Goal: Find specific page/section: Find specific page/section

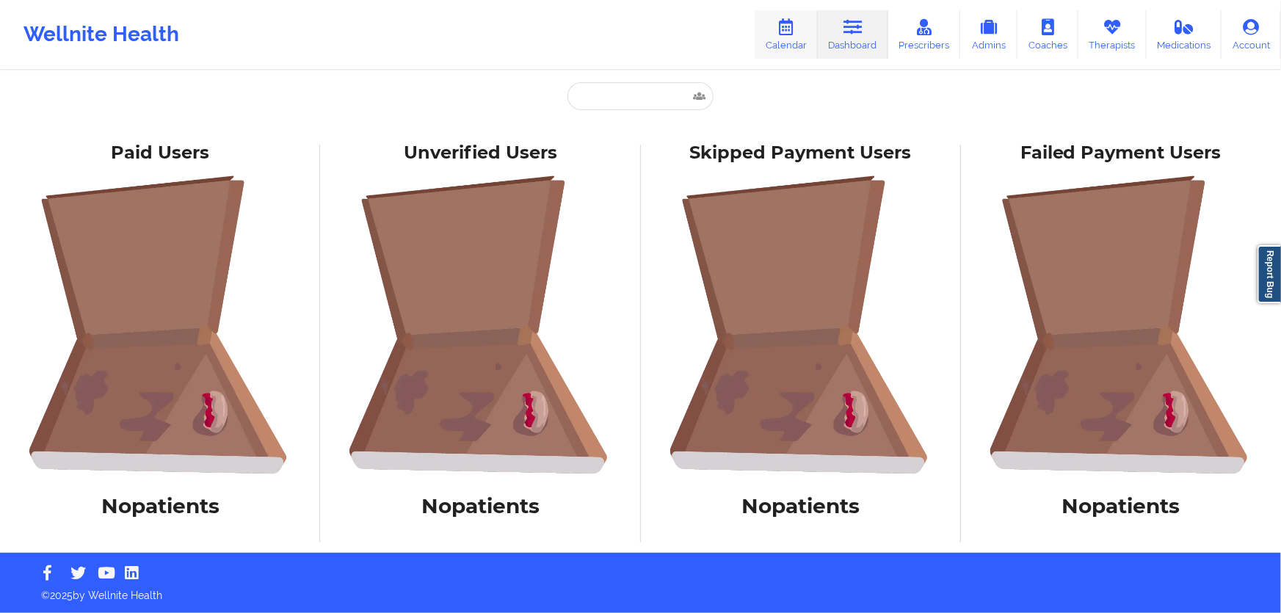
click at [787, 36] on link "Calendar" at bounding box center [786, 34] width 63 height 48
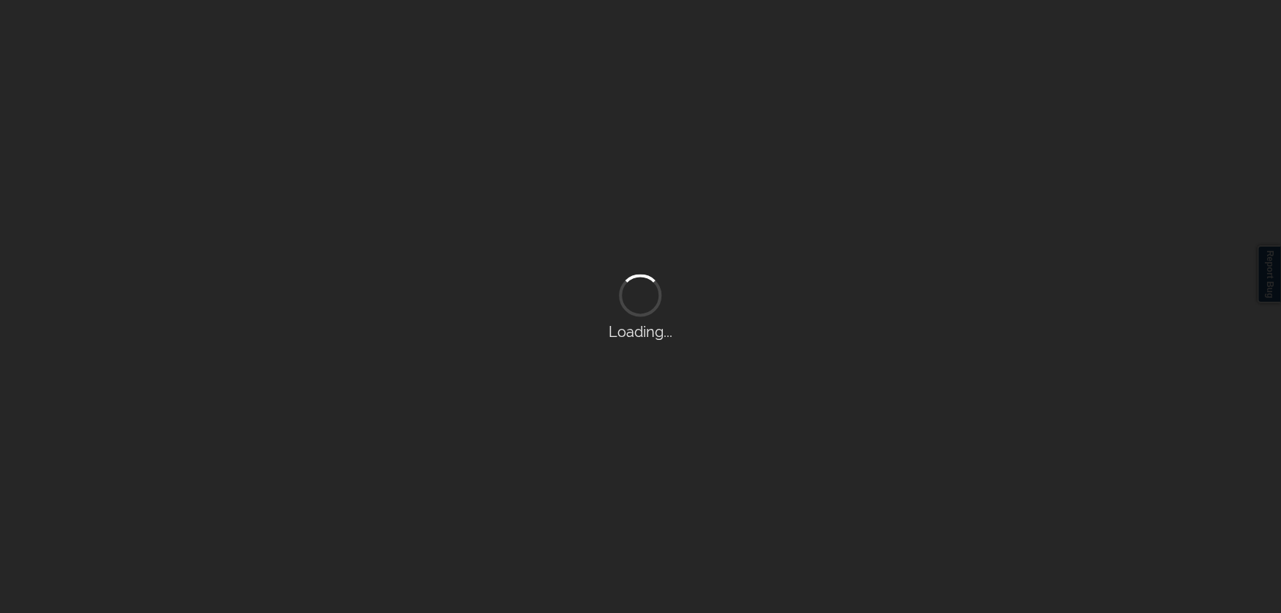
click at [839, 35] on div "Loading..." at bounding box center [640, 306] width 1281 height 613
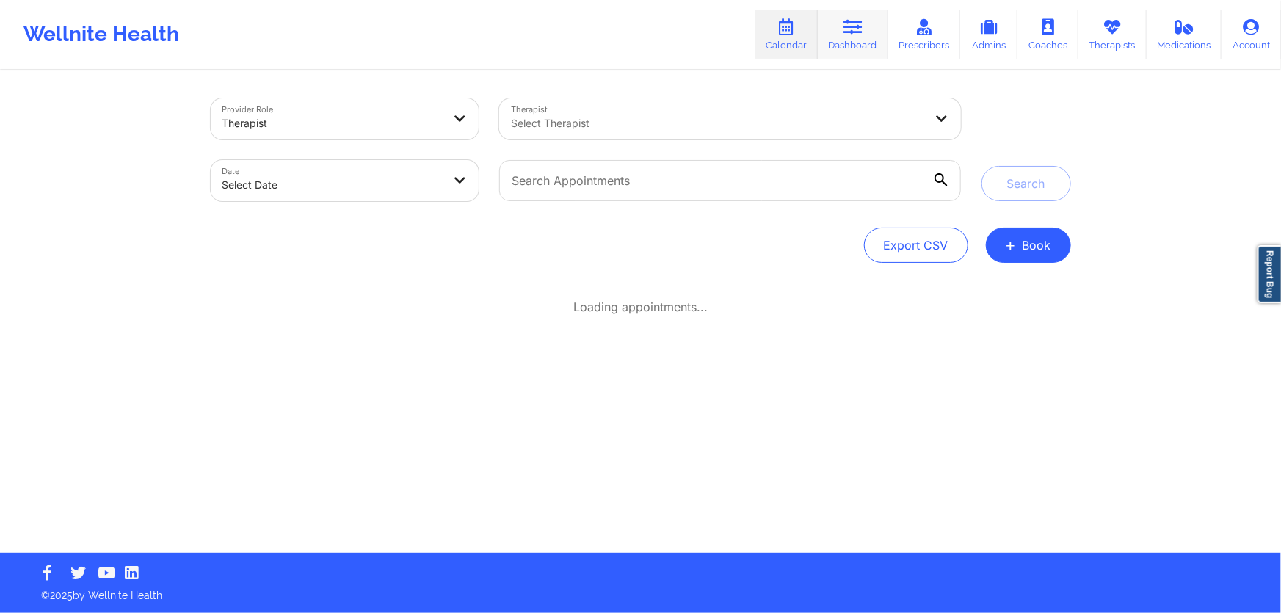
click at [841, 35] on link "Dashboard" at bounding box center [853, 34] width 70 height 48
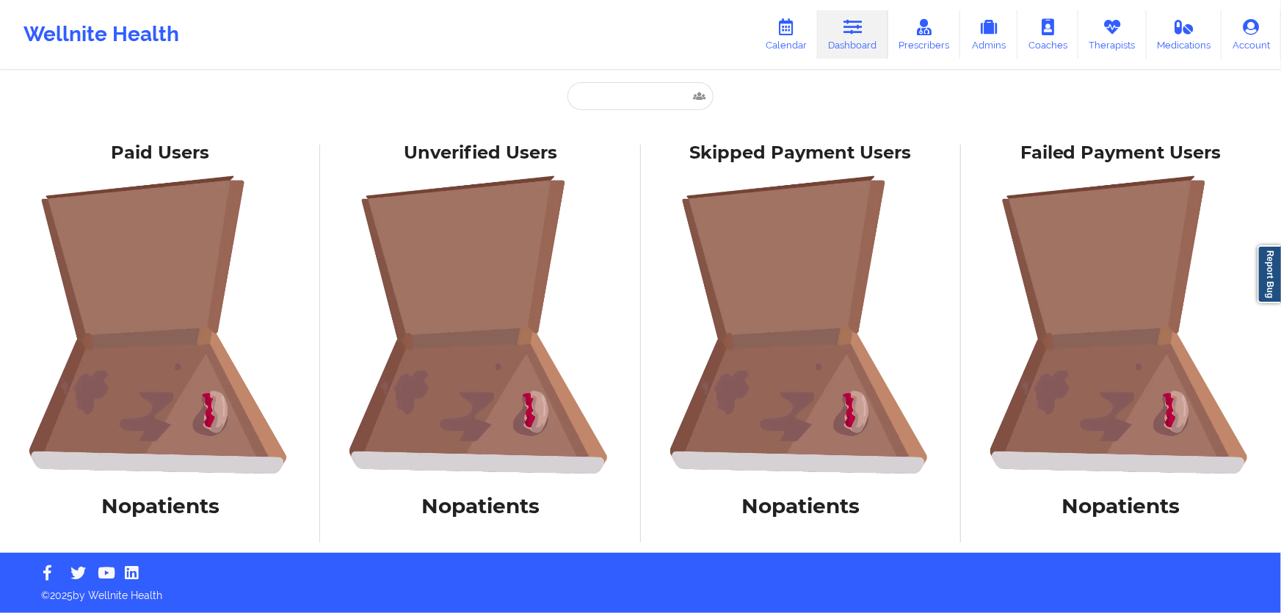
click at [841, 35] on link "Dashboard" at bounding box center [853, 34] width 70 height 48
click at [632, 98] on input "text" at bounding box center [639, 96] width 145 height 28
paste input "[EMAIL_ADDRESS][PERSON_NAME][DOMAIN_NAME]"
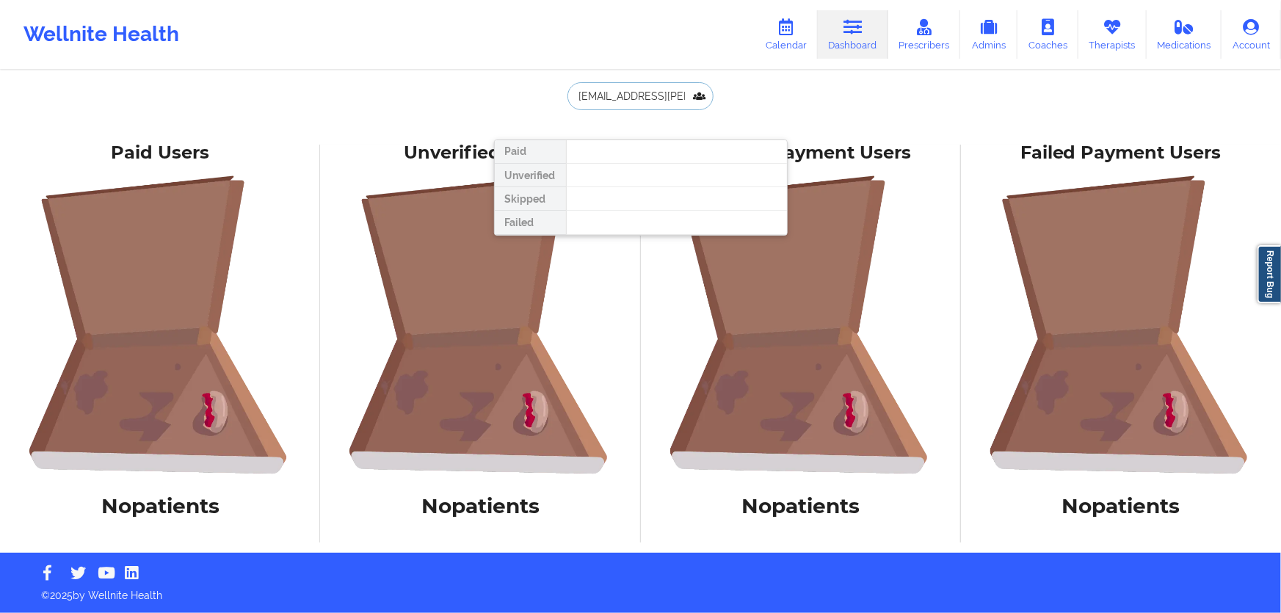
scroll to position [0, 4]
type input "[EMAIL_ADDRESS][PERSON_NAME][DOMAIN_NAME]"
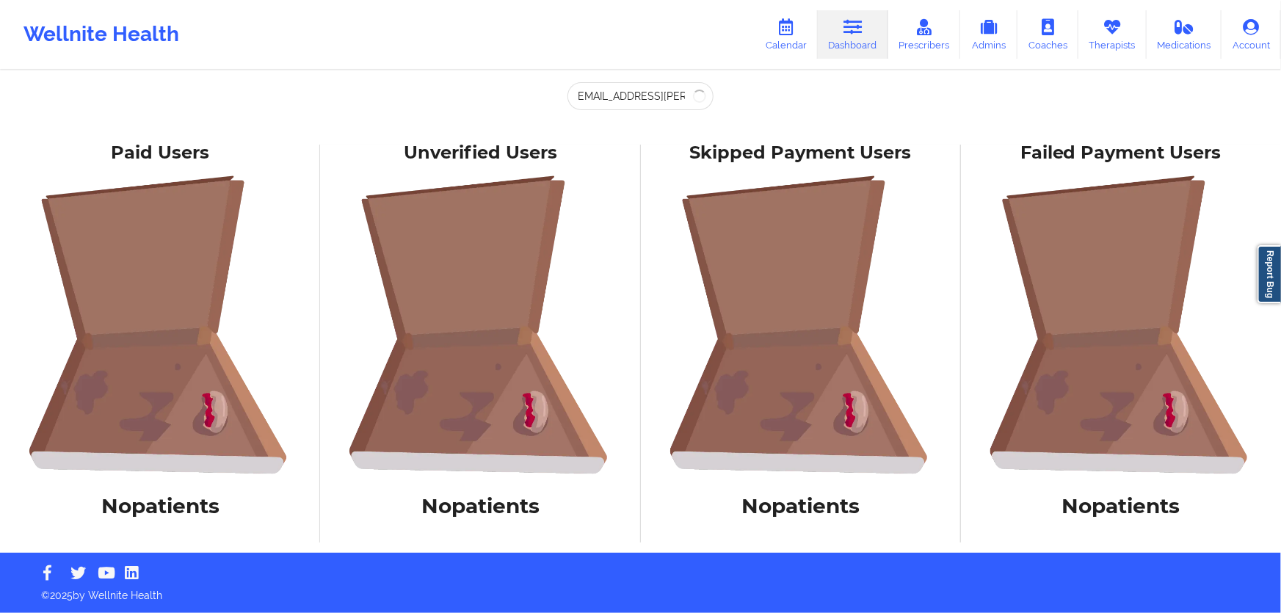
scroll to position [0, 0]
